Goal: Task Accomplishment & Management: Use online tool/utility

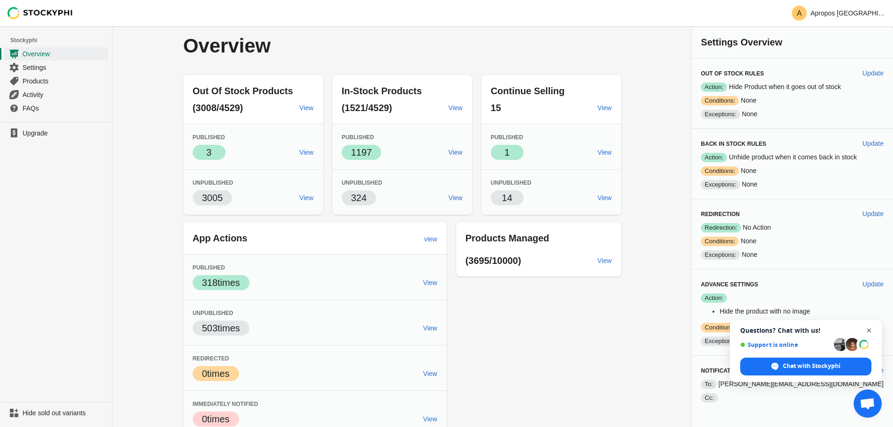
click at [865, 329] on span "Open chat" at bounding box center [869, 331] width 12 height 12
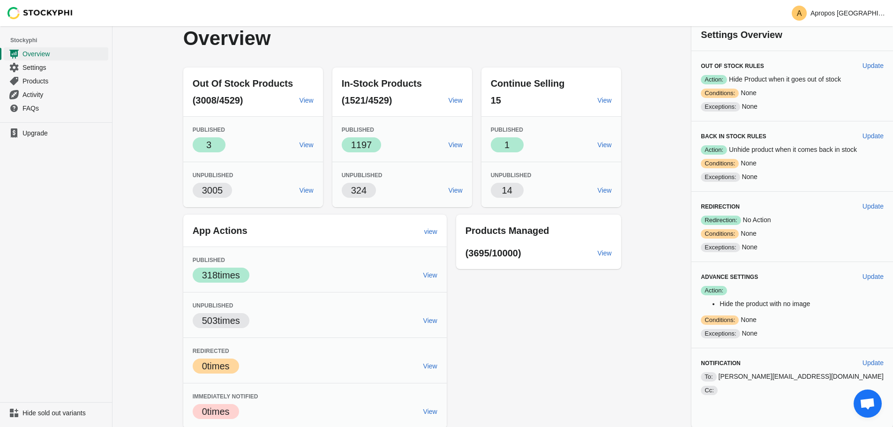
scroll to position [9, 0]
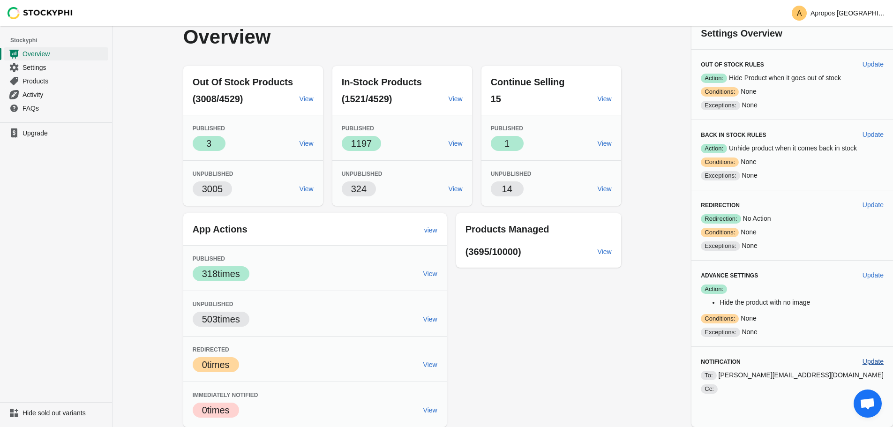
click at [876, 358] on span "Update" at bounding box center [872, 361] width 21 height 7
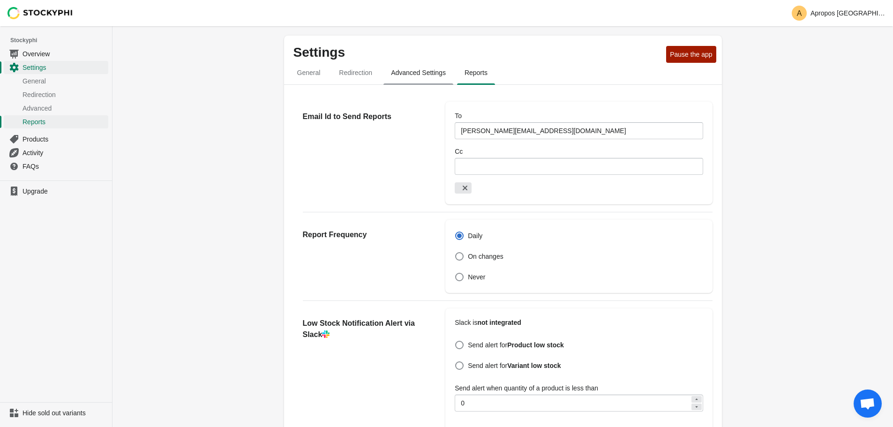
click at [429, 68] on span "Advanced Settings" at bounding box center [418, 72] width 70 height 17
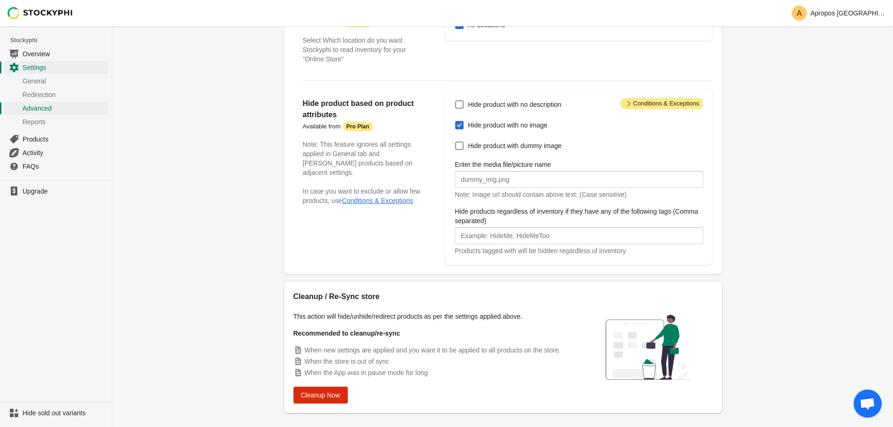
scroll to position [124, 0]
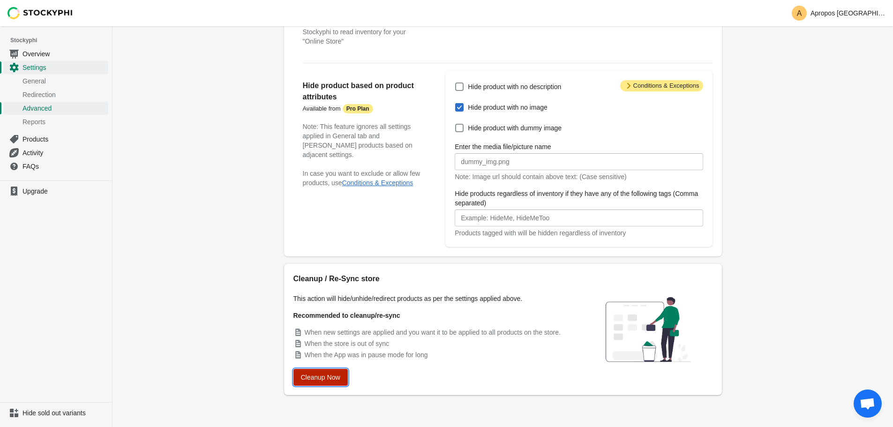
click at [331, 372] on button "Cleanup Now" at bounding box center [320, 377] width 54 height 17
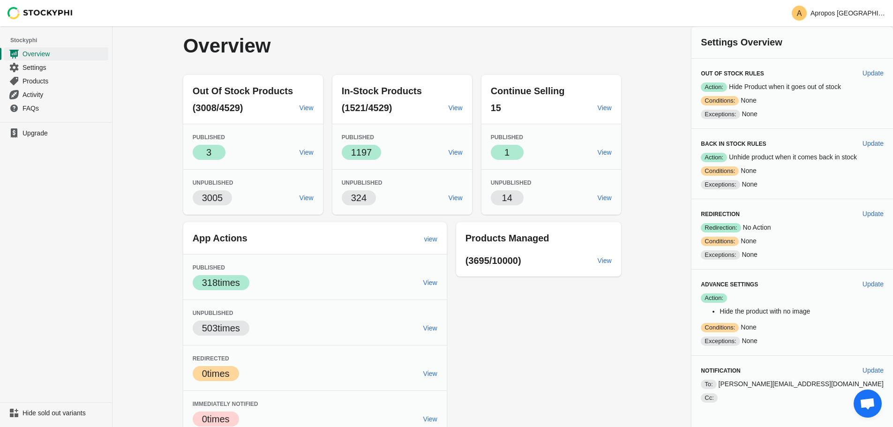
scroll to position [9, 0]
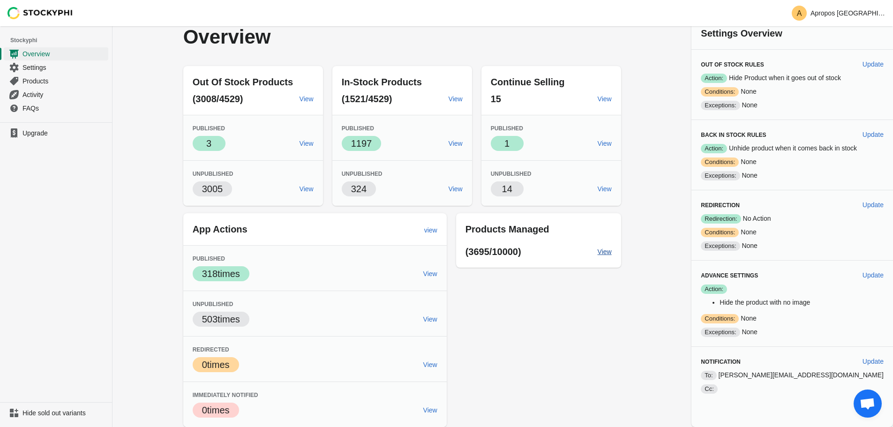
click at [612, 251] on span "View" at bounding box center [605, 251] width 14 height 7
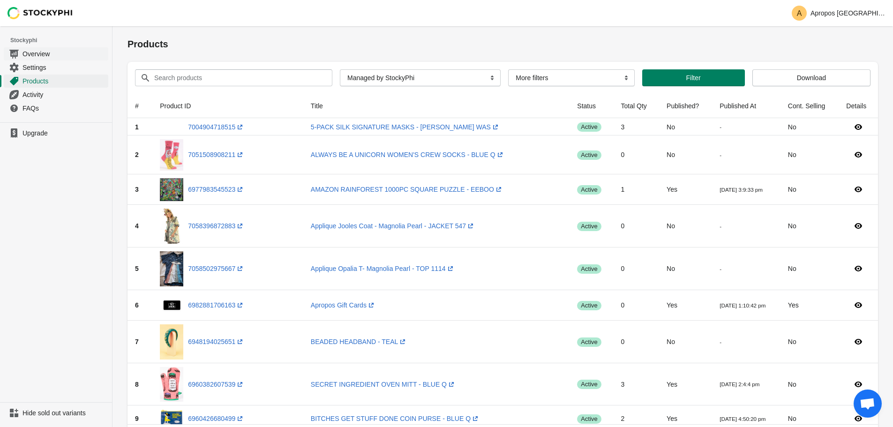
click at [61, 55] on span "Overview" at bounding box center [64, 53] width 84 height 9
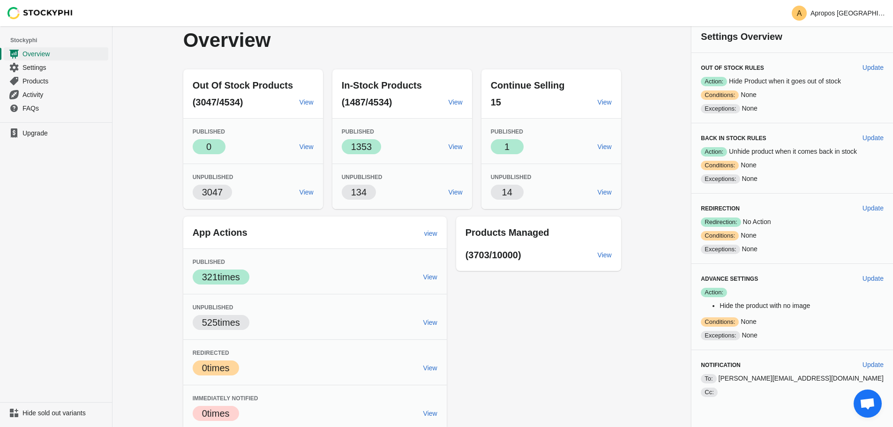
scroll to position [9, 0]
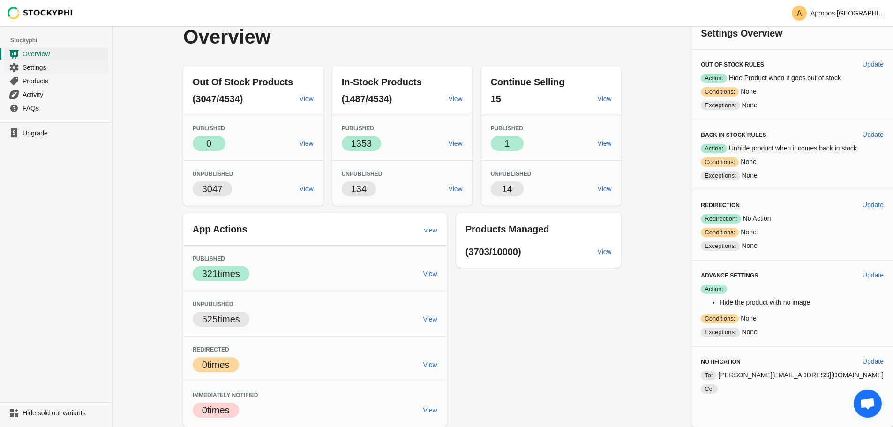
click at [46, 67] on span "Settings" at bounding box center [64, 67] width 84 height 9
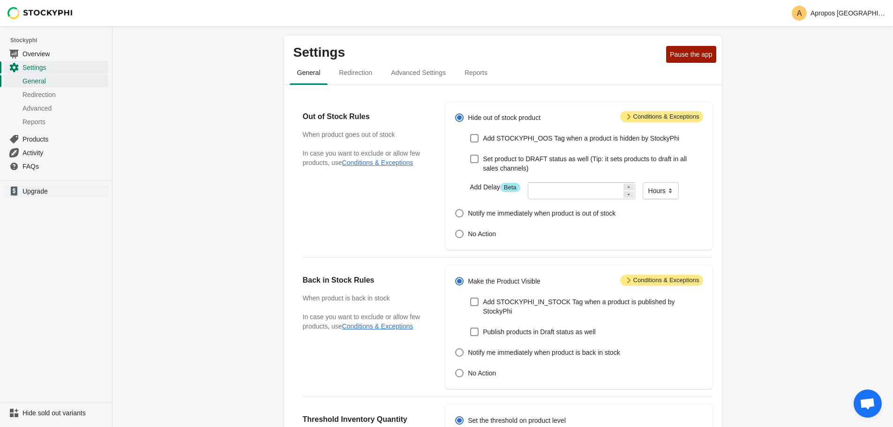
click at [38, 192] on span "Upgrade" at bounding box center [64, 191] width 84 height 9
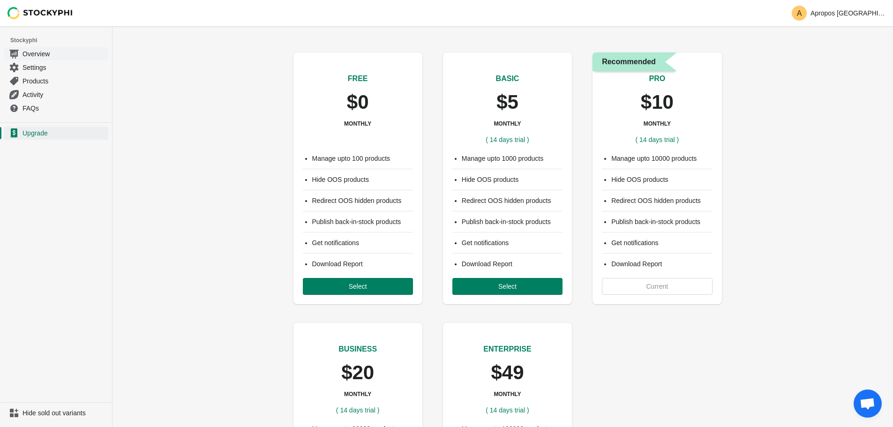
click at [65, 59] on link "Overview" at bounding box center [56, 54] width 105 height 14
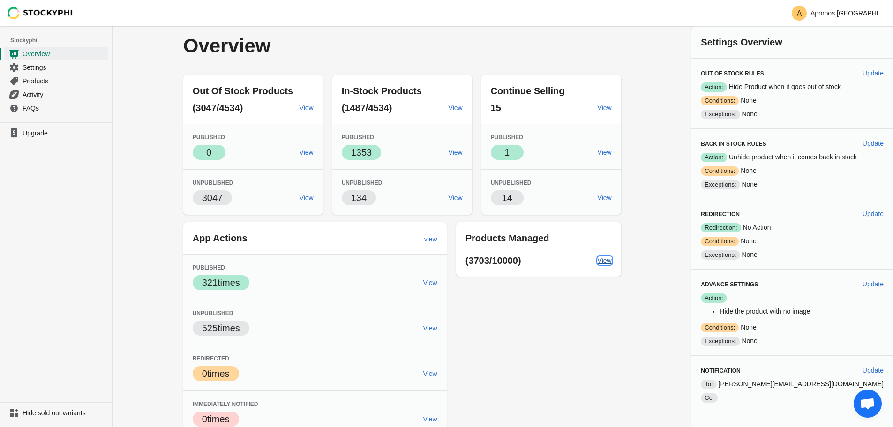
click at [612, 259] on span "View" at bounding box center [605, 260] width 14 height 7
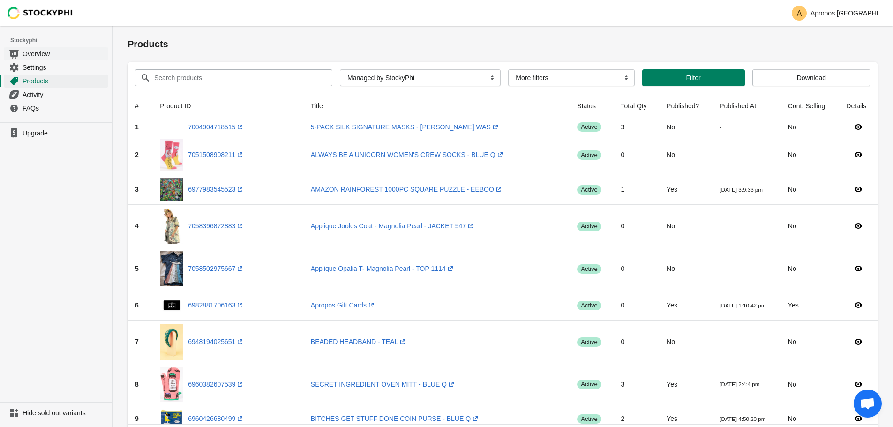
click at [40, 53] on span "Overview" at bounding box center [64, 53] width 84 height 9
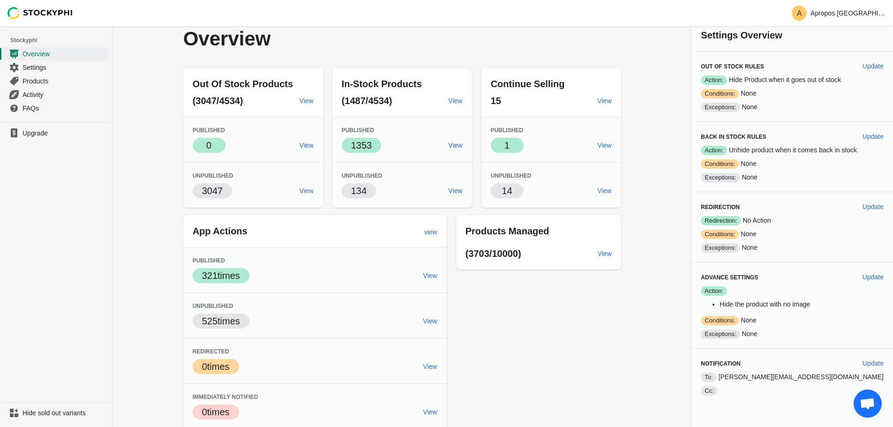
scroll to position [9, 0]
